Goal: Task Accomplishment & Management: Use online tool/utility

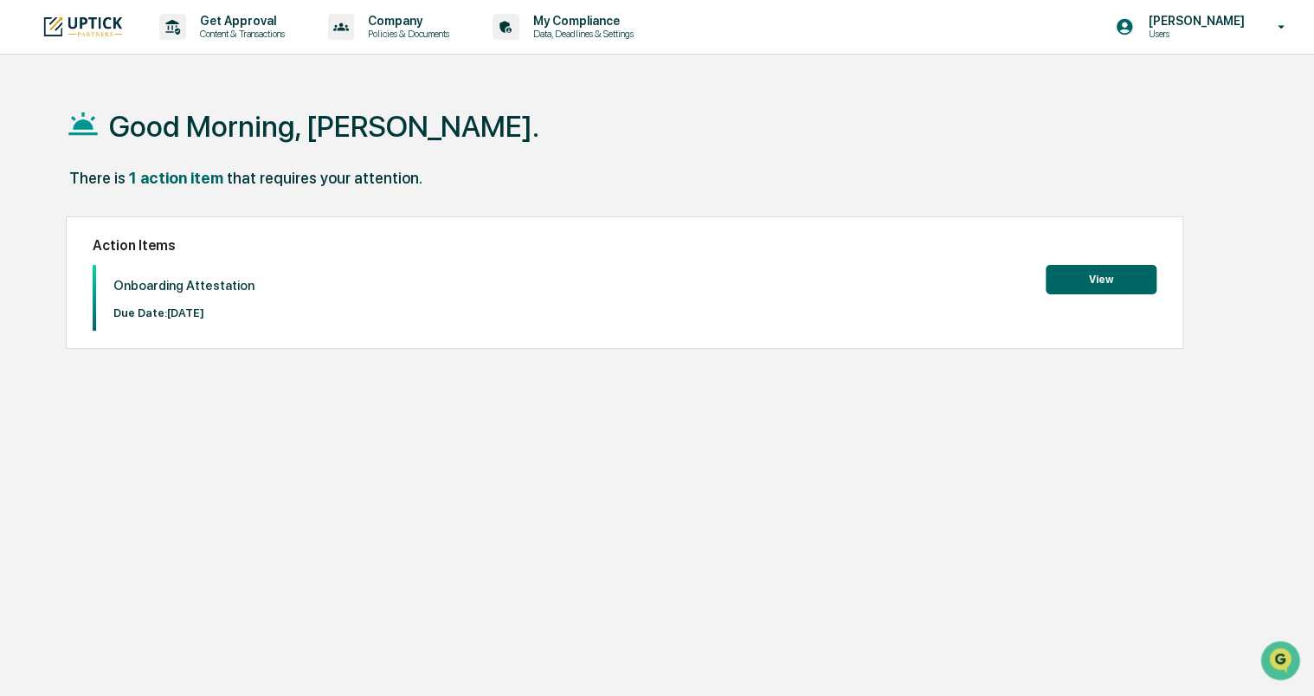
click at [1080, 280] on button "View" at bounding box center [1101, 279] width 111 height 29
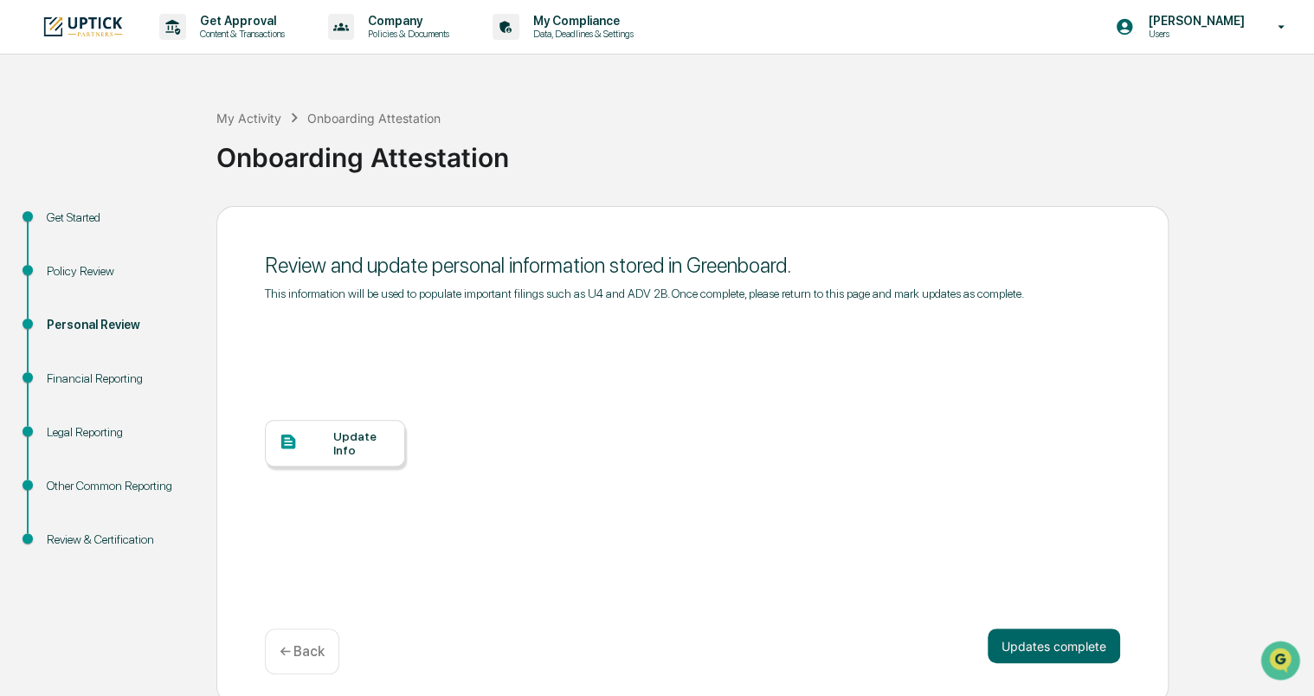
click at [360, 447] on div "Update Info" at bounding box center [362, 443] width 58 height 28
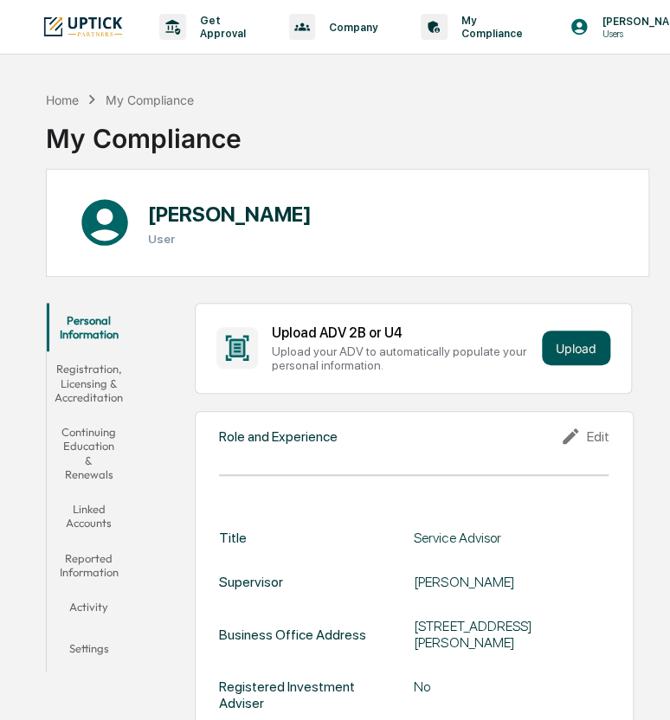
click at [572, 364] on button "Upload" at bounding box center [576, 348] width 68 height 35
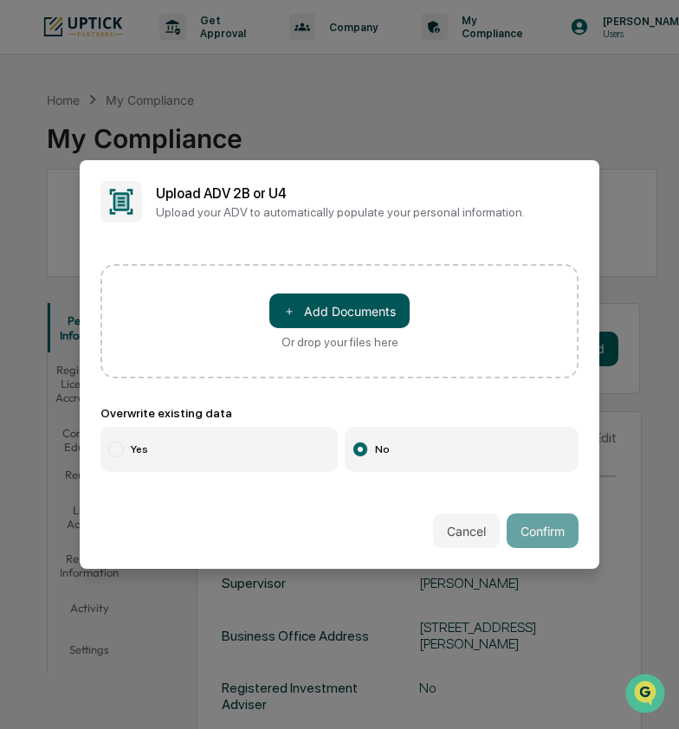
click at [308, 315] on button "＋ Add Documents" at bounding box center [339, 310] width 140 height 35
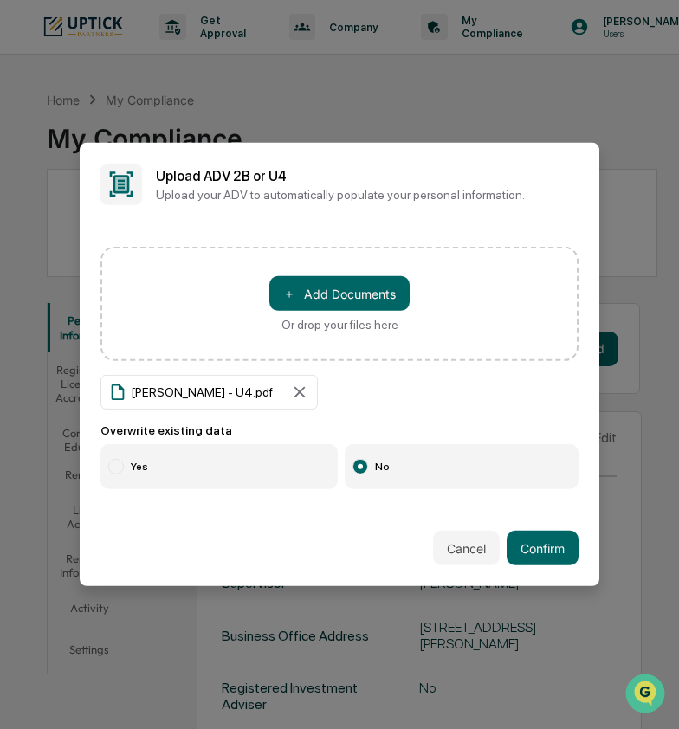
click at [199, 482] on label "Yes" at bounding box center [218, 466] width 237 height 45
click at [543, 532] on button "Confirm" at bounding box center [542, 548] width 72 height 35
